Goal: Find specific page/section

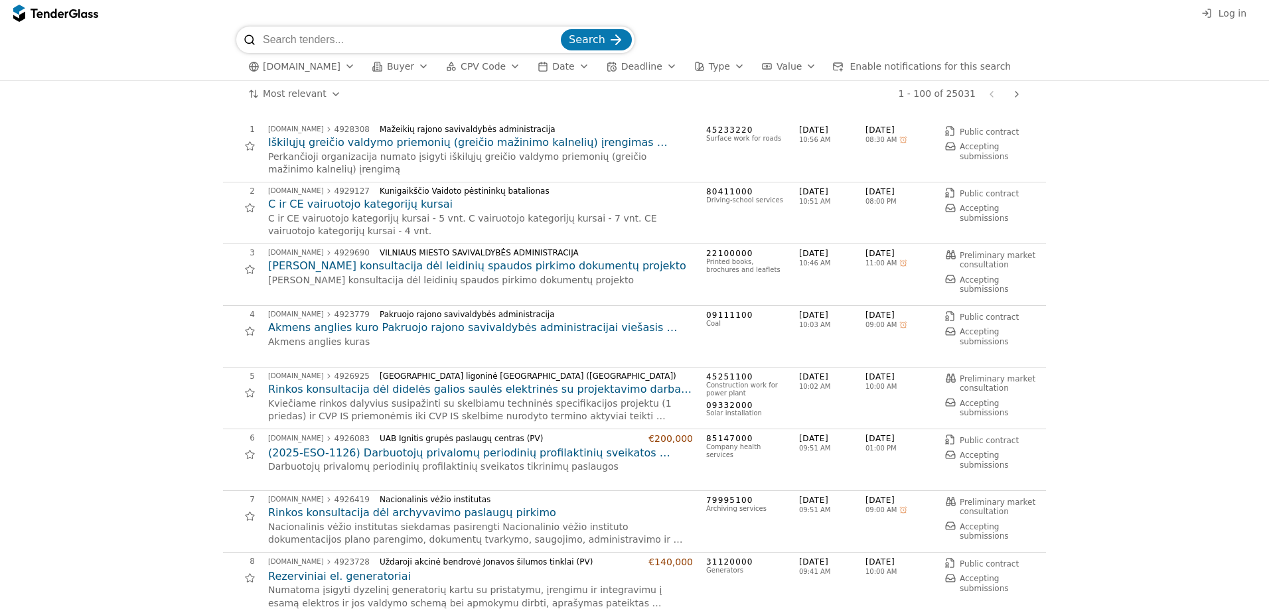
click at [721, 64] on div "button" at bounding box center [739, 66] width 37 height 35
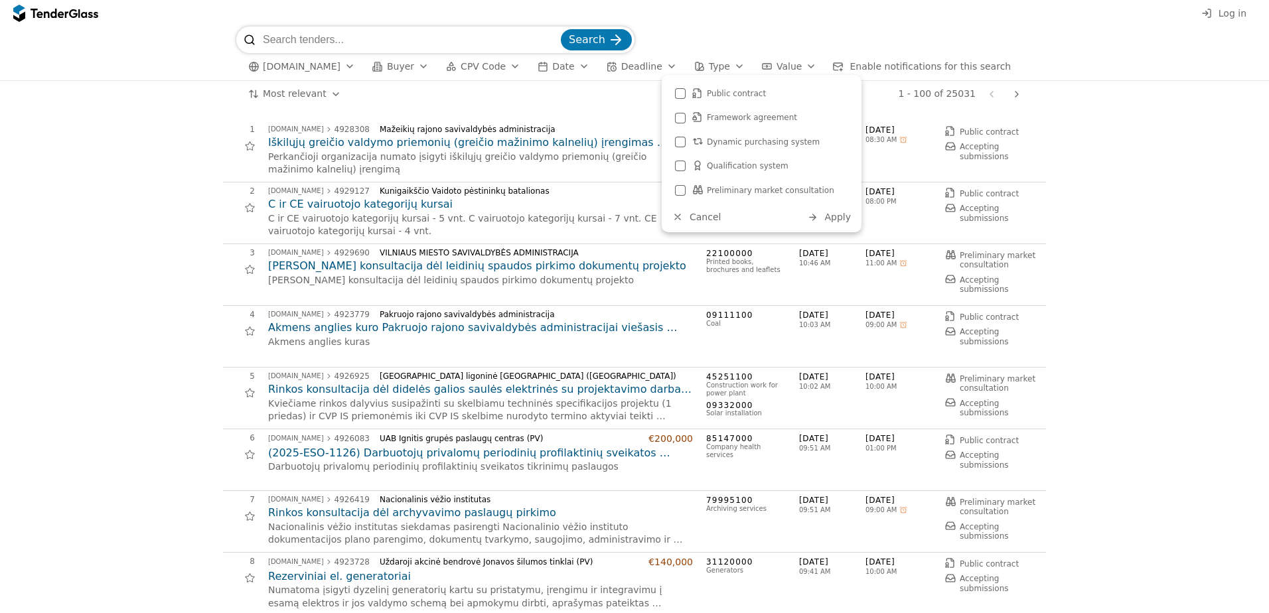
click at [721, 64] on div "button" at bounding box center [739, 66] width 37 height 35
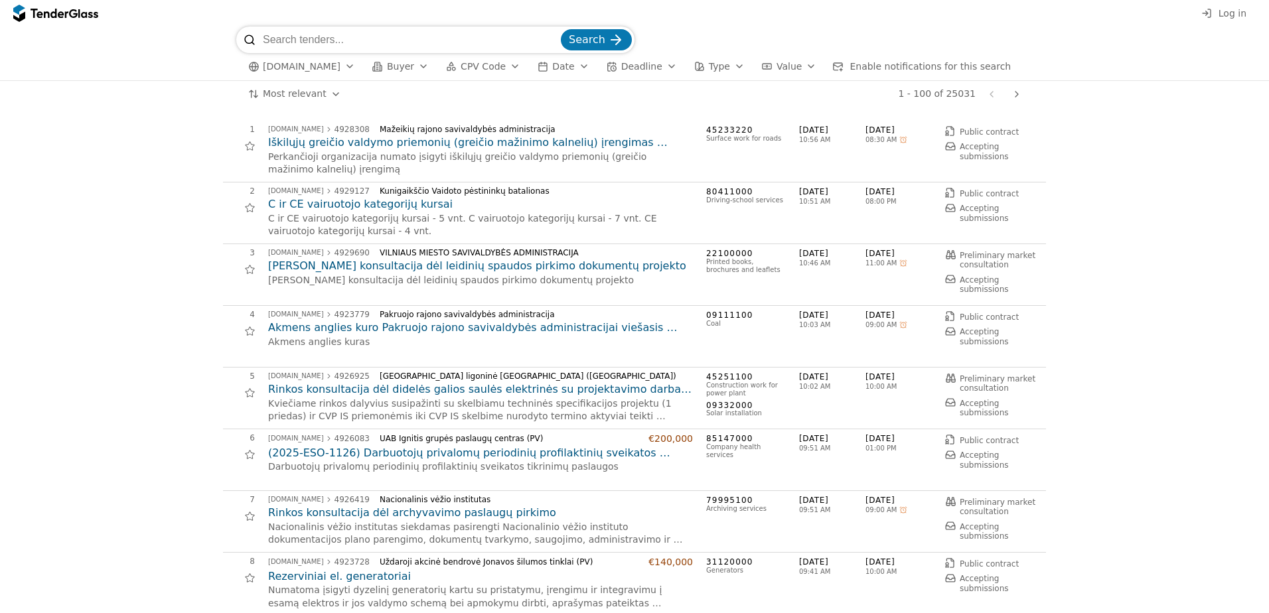
click at [345, 66] on div "button" at bounding box center [349, 66] width 37 height 35
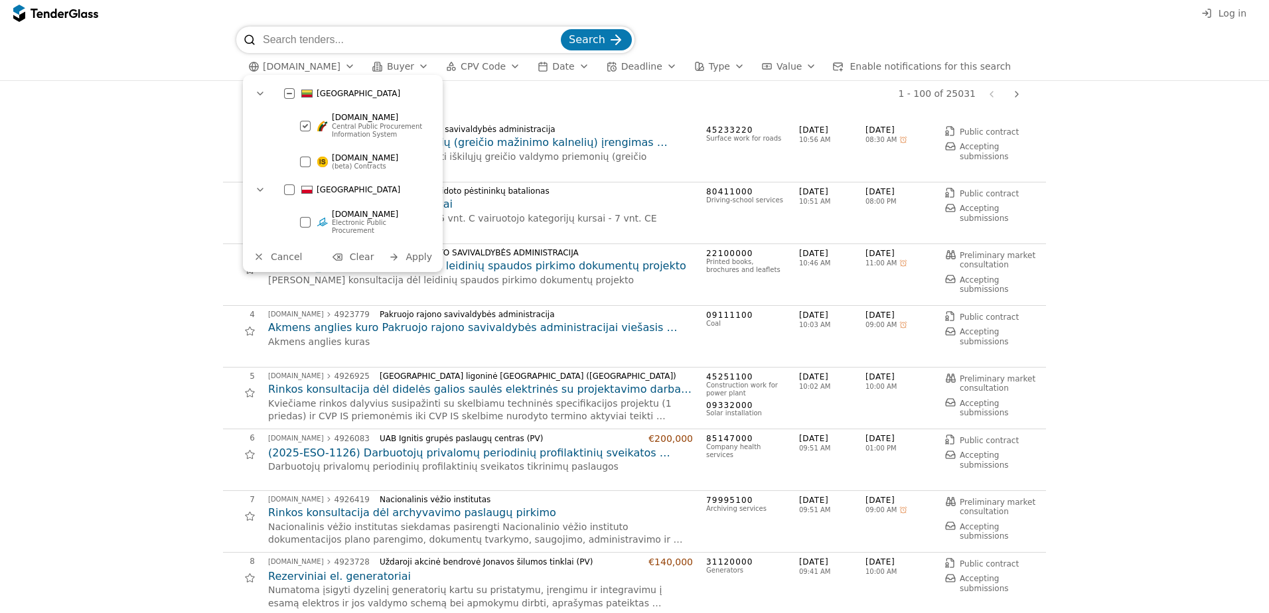
click at [304, 130] on div at bounding box center [305, 126] width 11 height 11
click at [305, 156] on div at bounding box center [305, 161] width 11 height 11
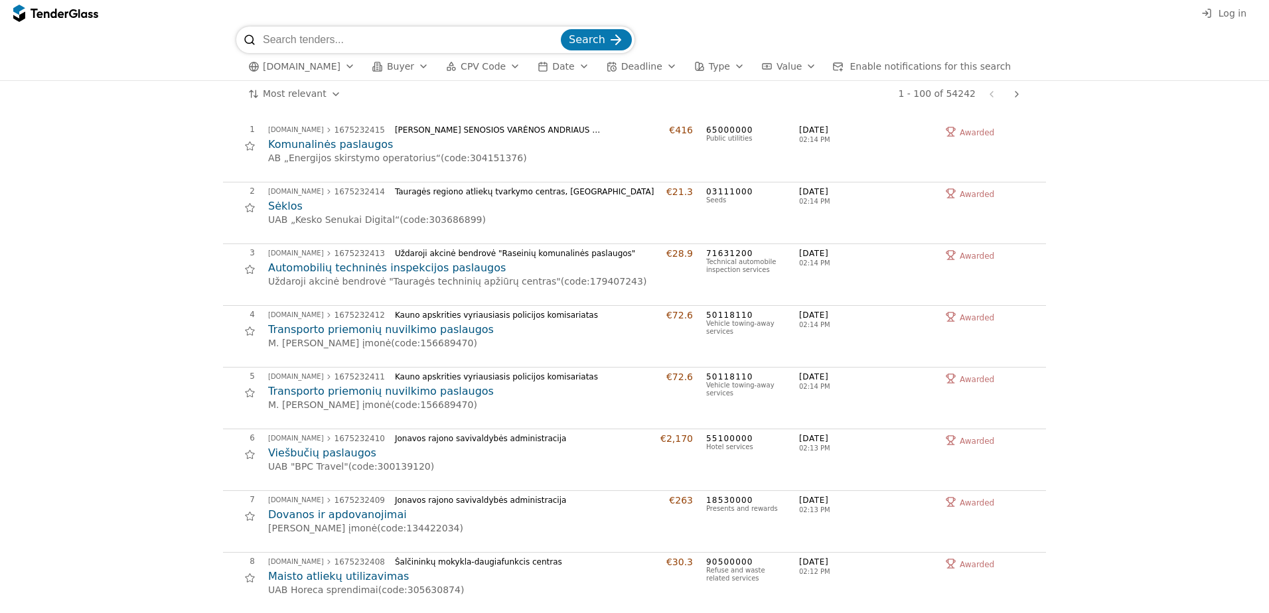
click at [292, 66] on span "[DOMAIN_NAME]" at bounding box center [302, 66] width 78 height 11
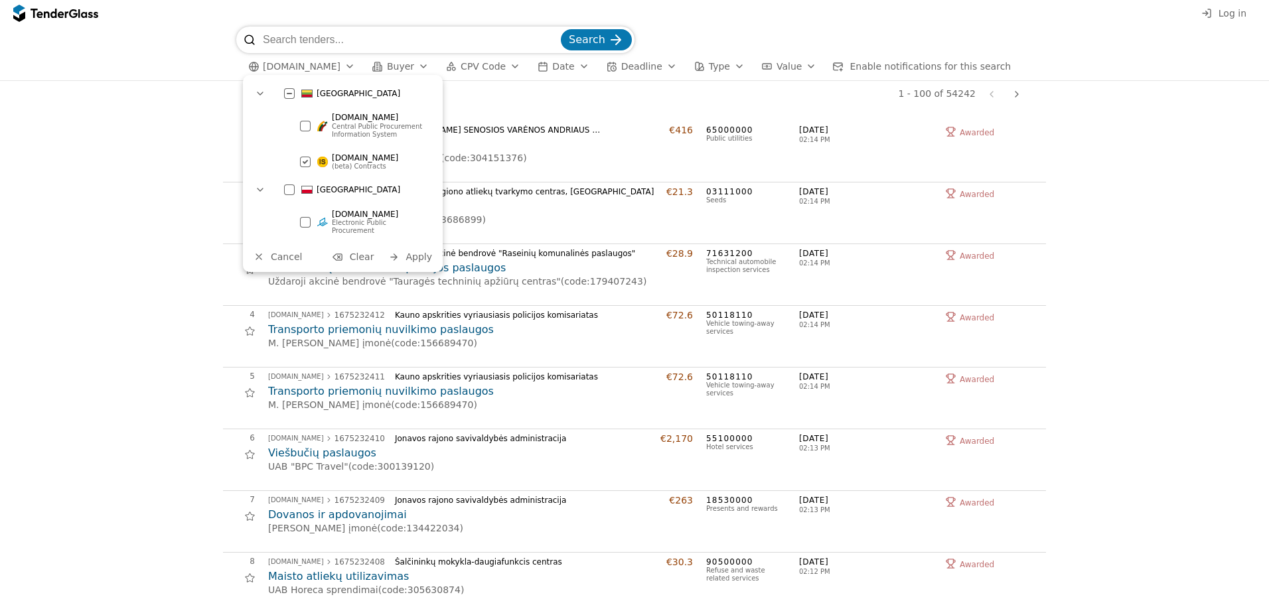
click at [303, 127] on div at bounding box center [305, 126] width 11 height 11
click at [285, 252] on span "Cancel" at bounding box center [286, 257] width 31 height 11
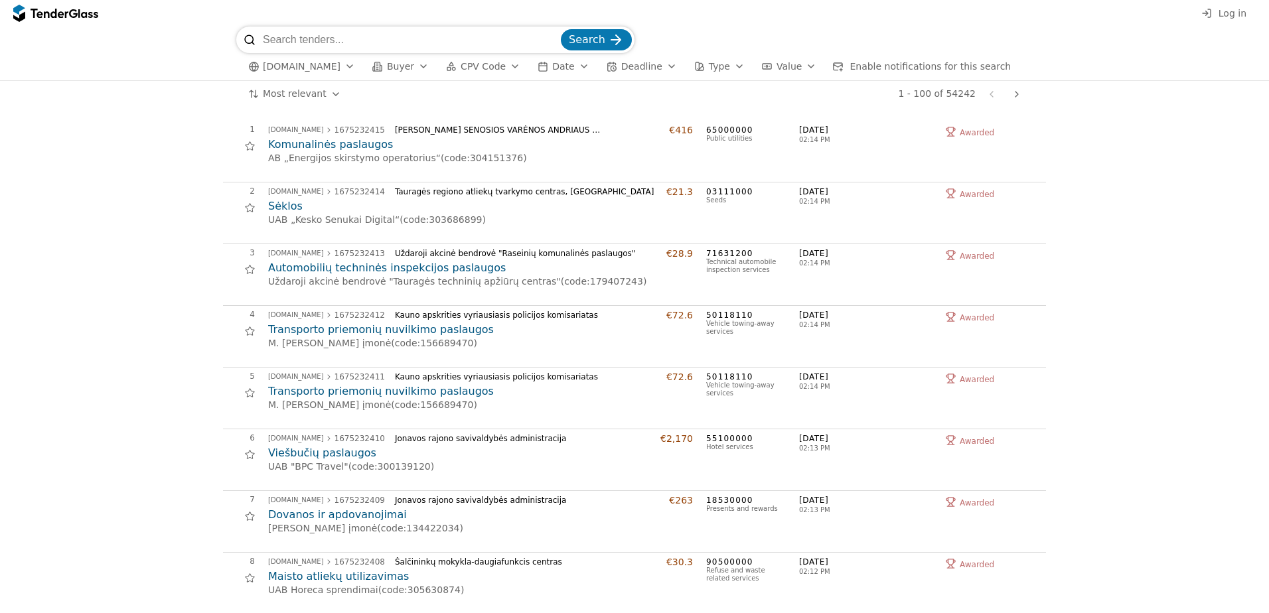
click at [285, 64] on span "[DOMAIN_NAME]" at bounding box center [302, 66] width 78 height 11
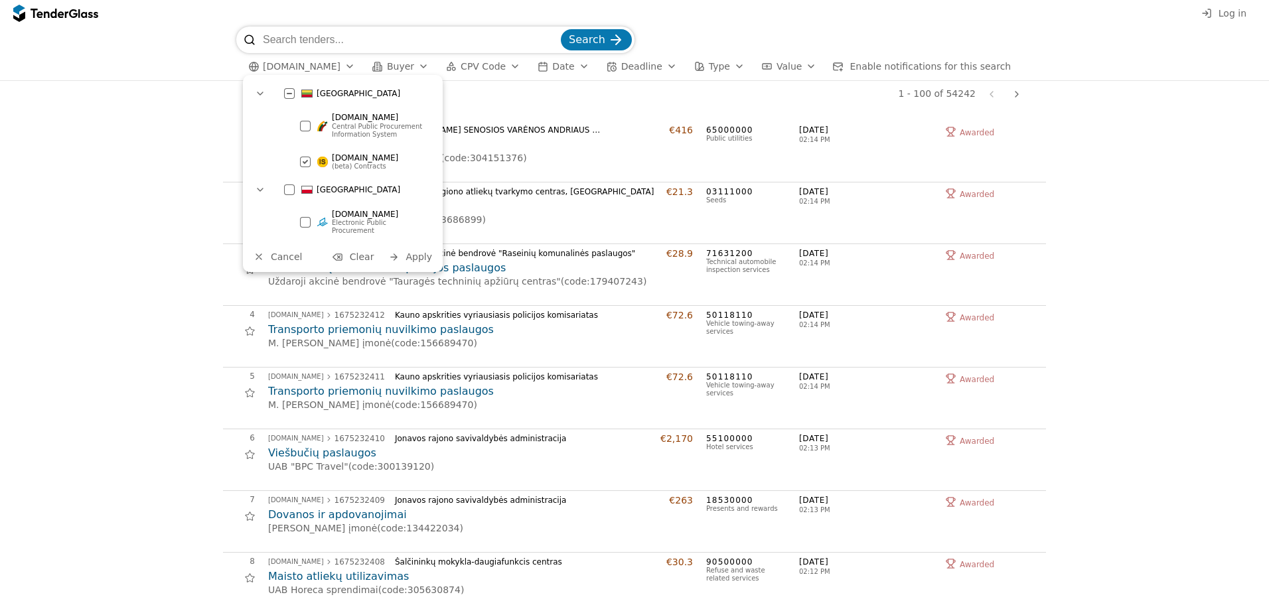
drag, startPoint x: 755, startPoint y: 31, endPoint x: 749, endPoint y: 29, distance: 7.1
click at [755, 31] on div "Search" at bounding box center [634, 40] width 797 height 27
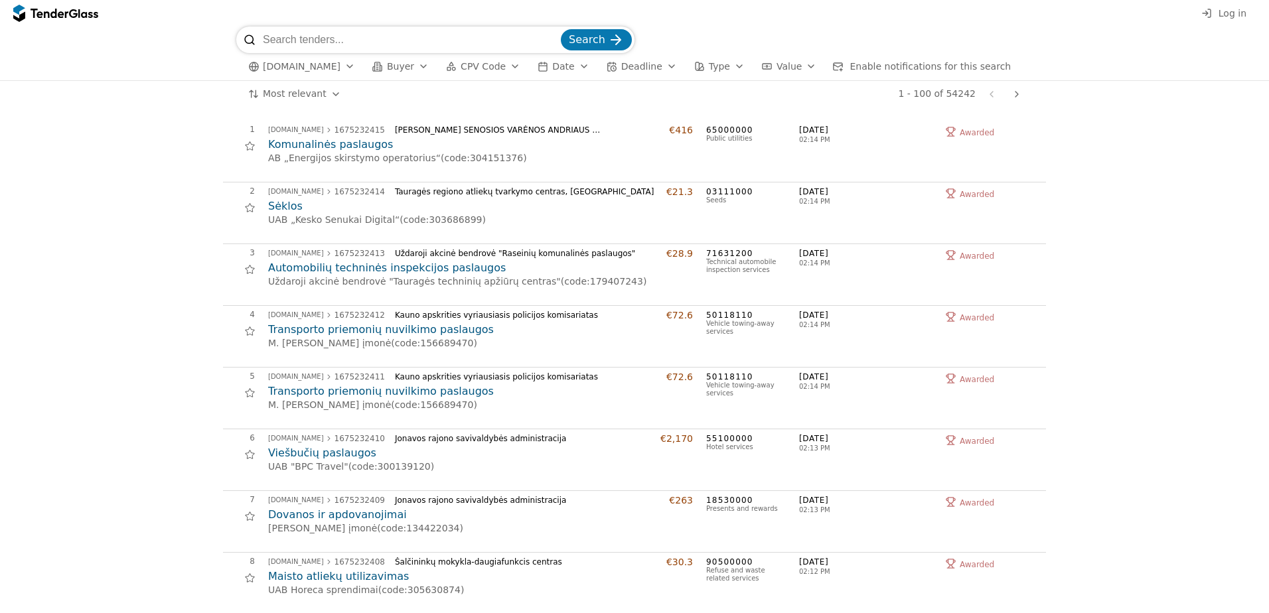
click at [352, 141] on h2 "Komunalinės paslaugos" at bounding box center [480, 144] width 425 height 15
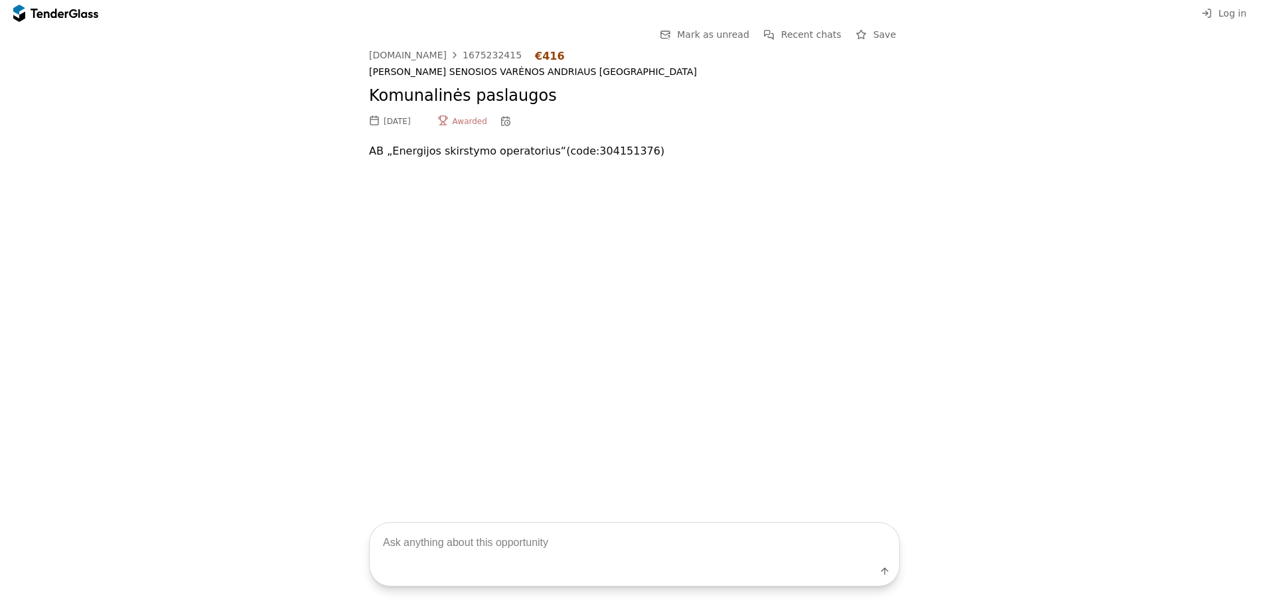
click at [1224, 15] on span "Log in" at bounding box center [1233, 13] width 28 height 11
